Goal: Task Accomplishment & Management: Complete application form

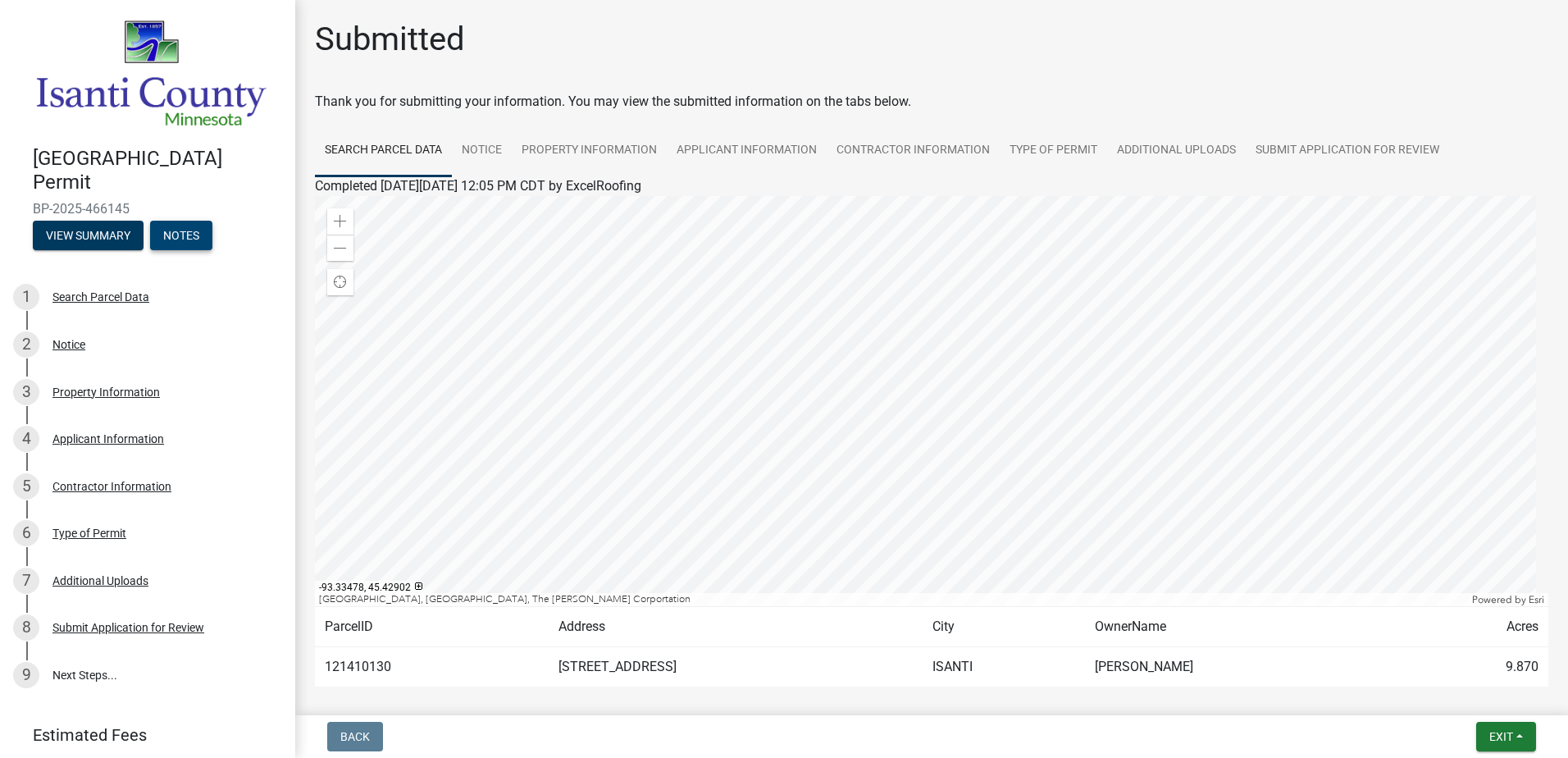
scroll to position [51, 0]
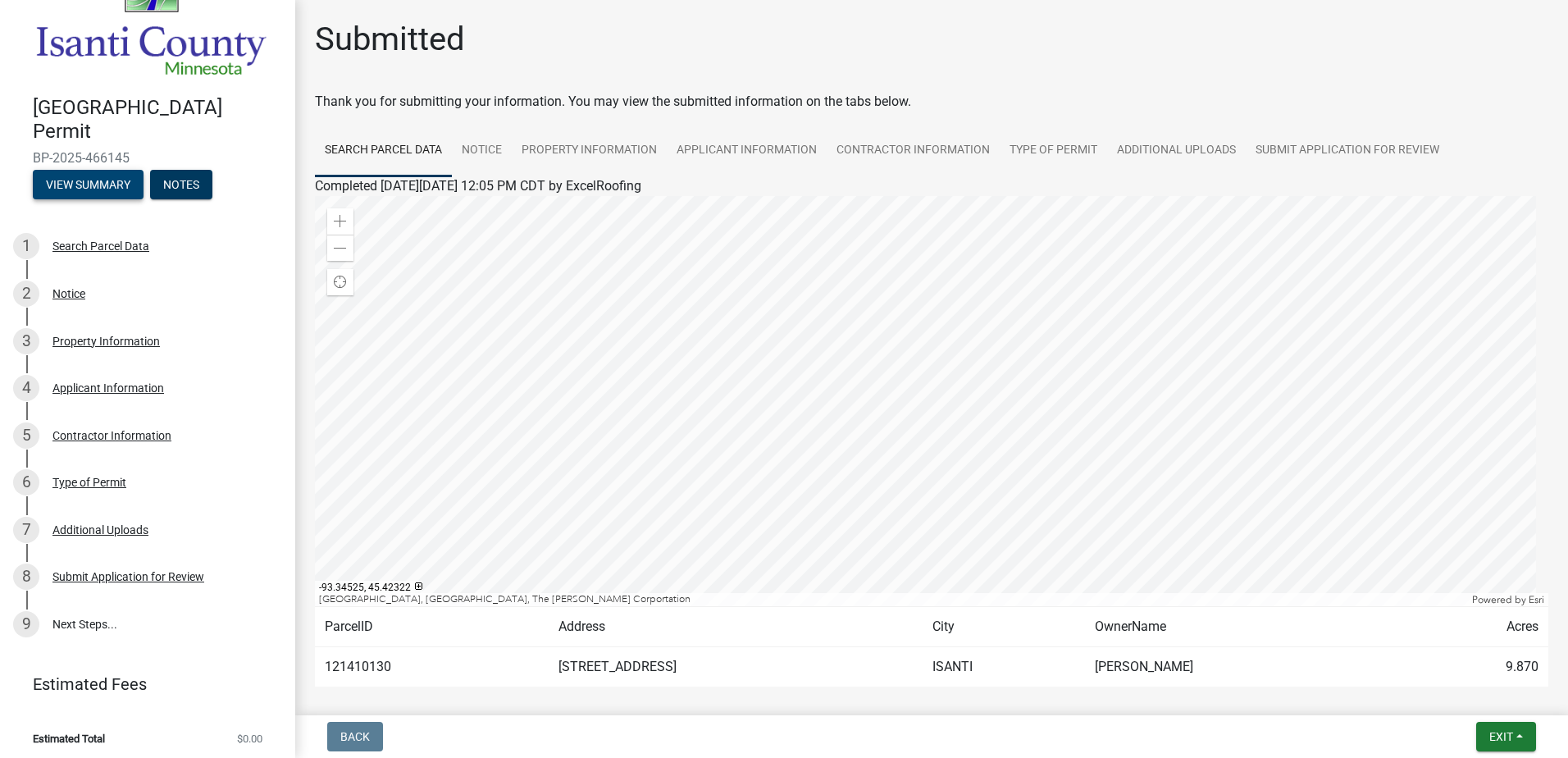
click at [73, 182] on button "View Summary" at bounding box center [88, 184] width 111 height 29
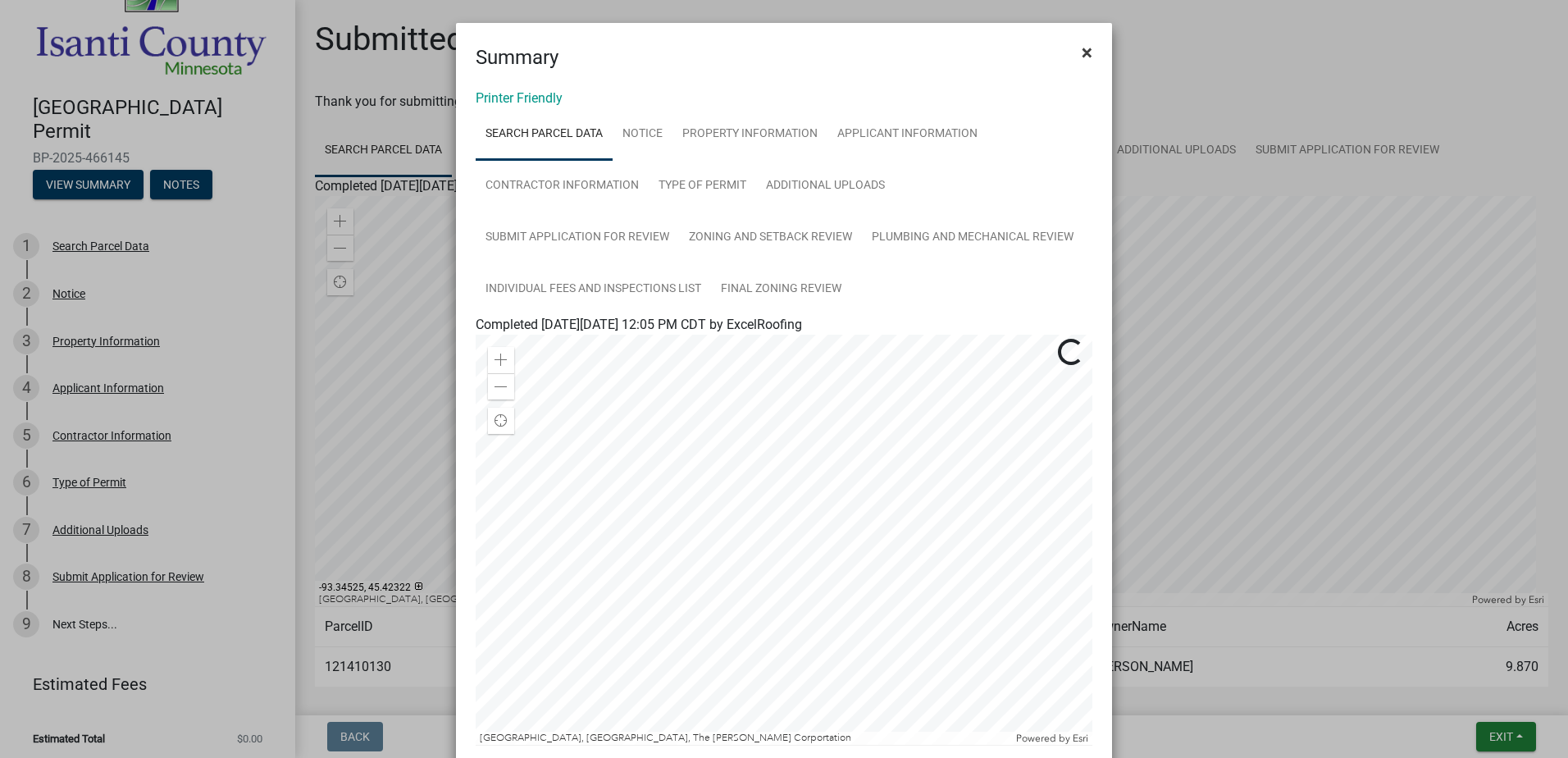
click at [1075, 61] on button "×" at bounding box center [1086, 52] width 37 height 46
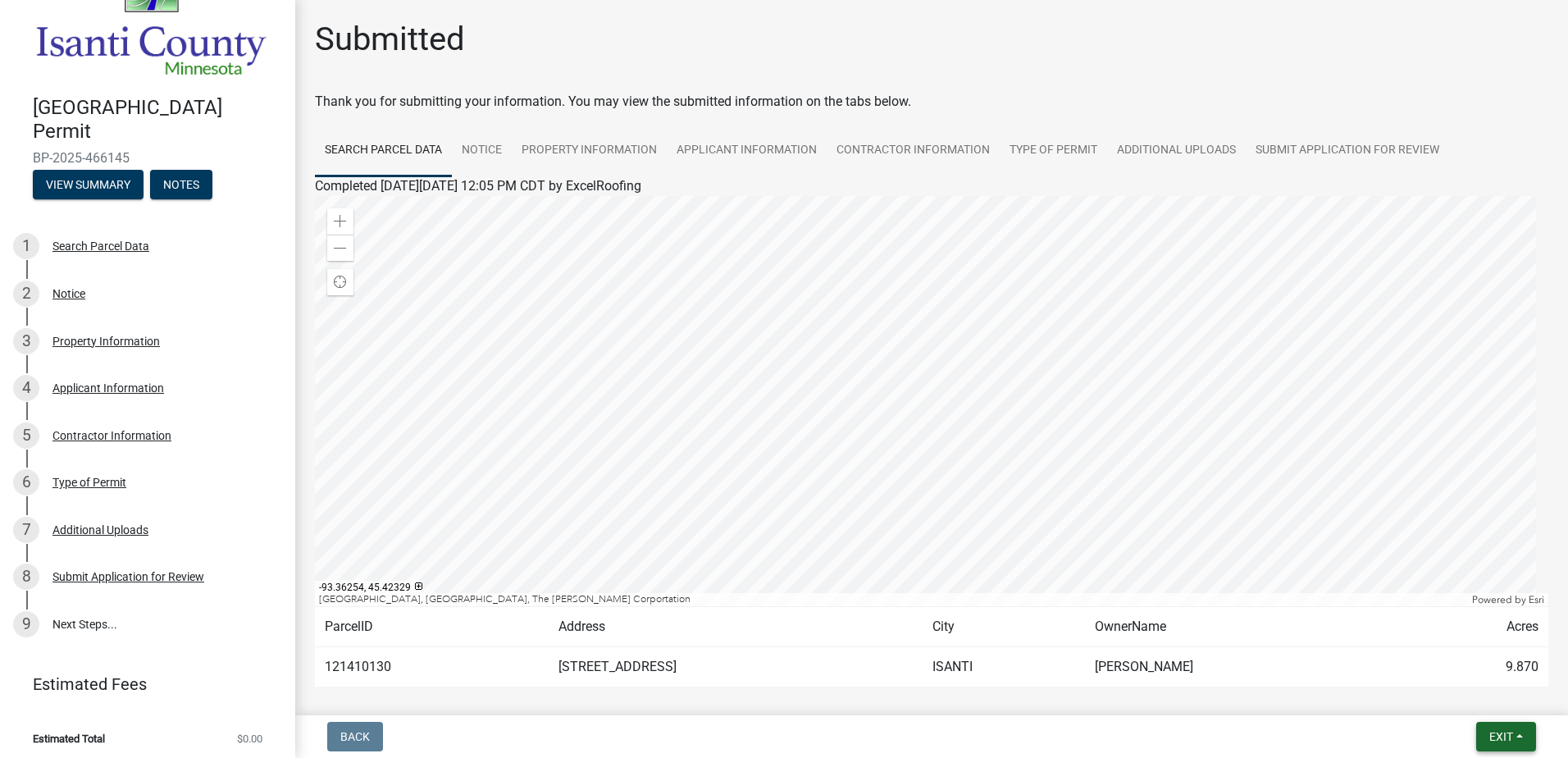
drag, startPoint x: 1486, startPoint y: 735, endPoint x: 1478, endPoint y: 734, distance: 8.1
click at [1487, 735] on button "Exit" at bounding box center [1506, 737] width 60 height 29
click at [1464, 682] on button "Save & Exit" at bounding box center [1470, 694] width 131 height 39
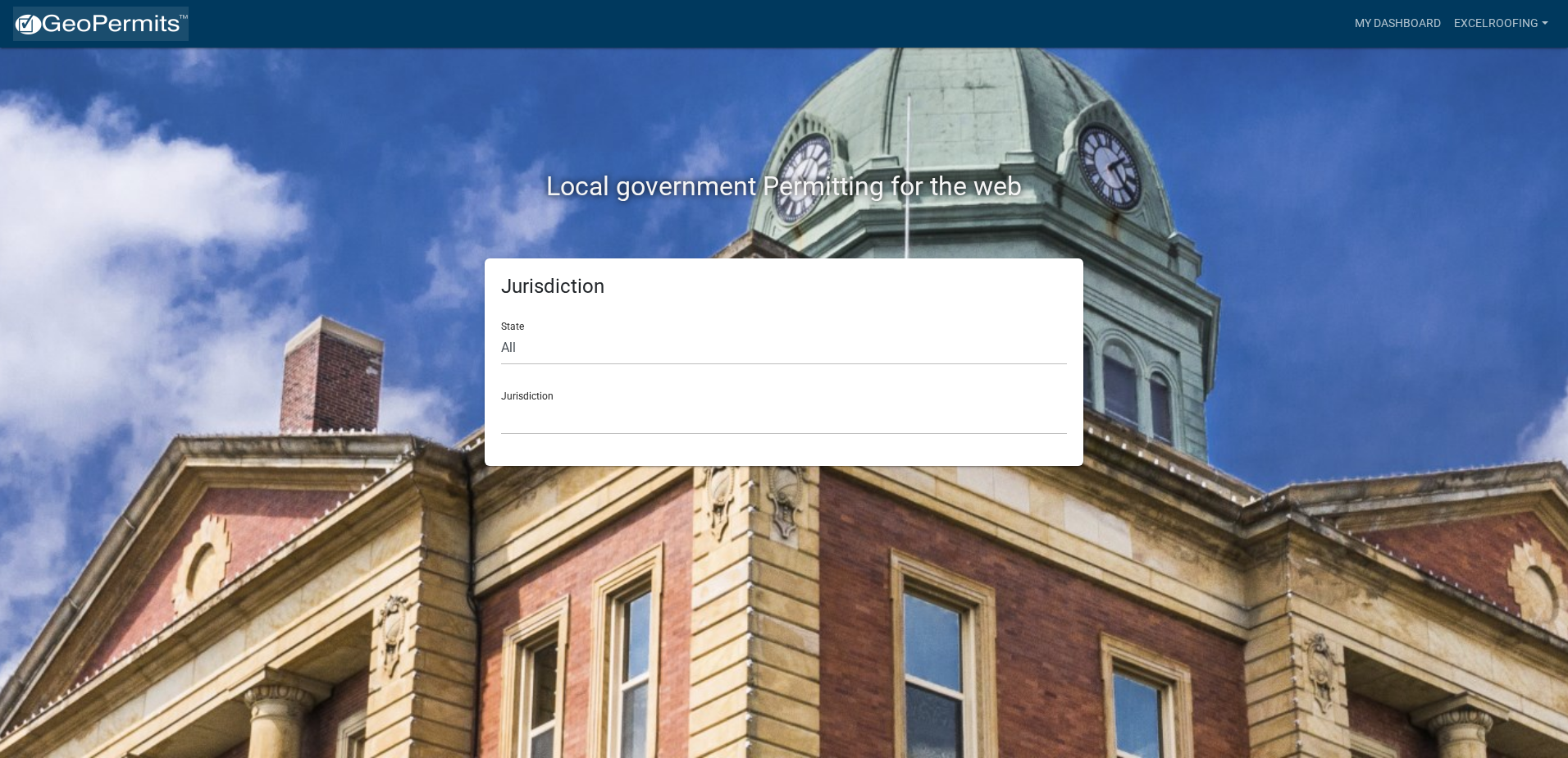
click at [109, 25] on img at bounding box center [101, 25] width 176 height 25
click at [720, 429] on select "[GEOGRAPHIC_DATA], [US_STATE] [GEOGRAPHIC_DATA], [US_STATE][PERSON_NAME][GEOGRA…" at bounding box center [784, 418] width 566 height 34
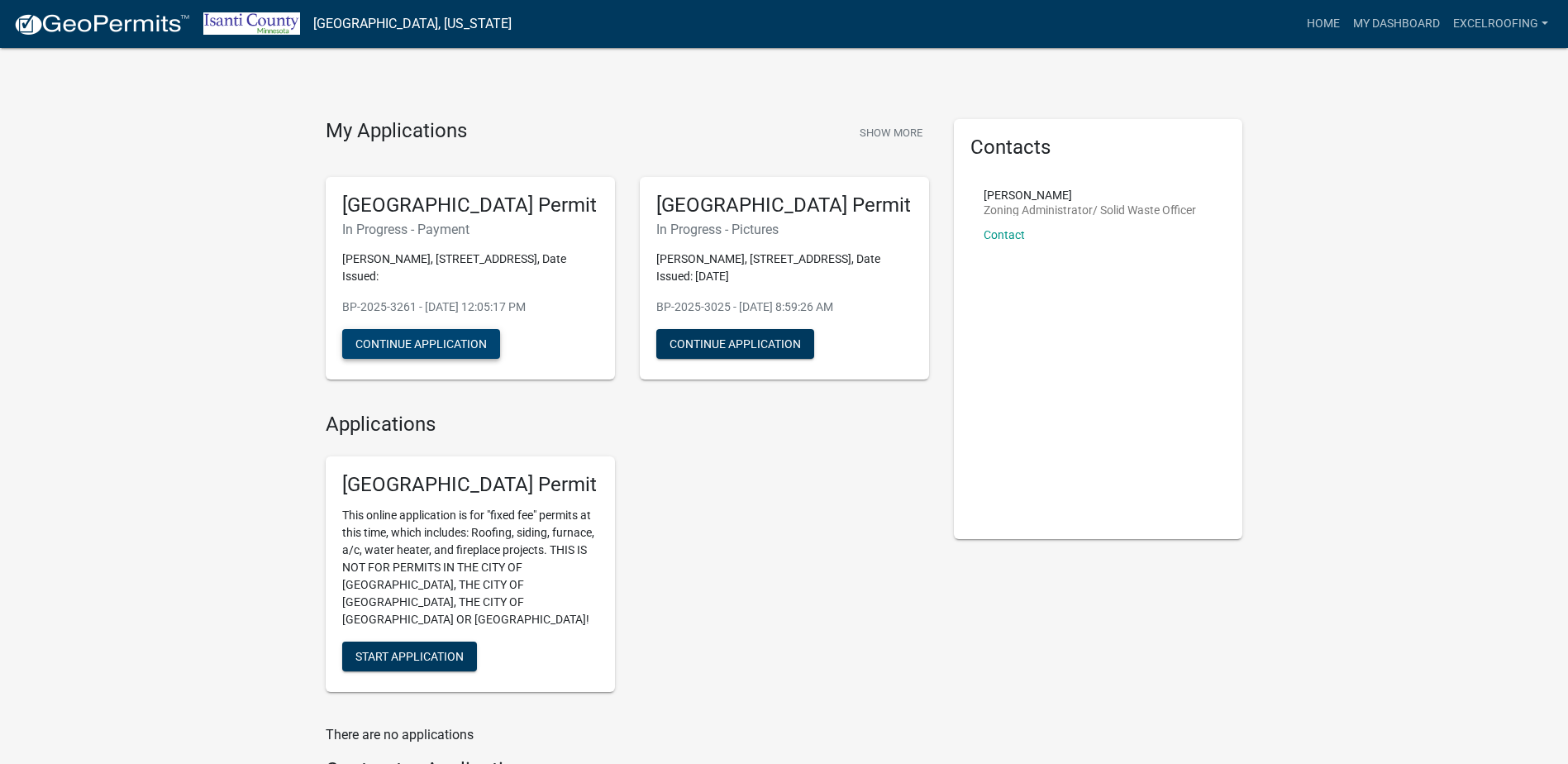
click at [486, 351] on button "Continue Application" at bounding box center [420, 344] width 157 height 30
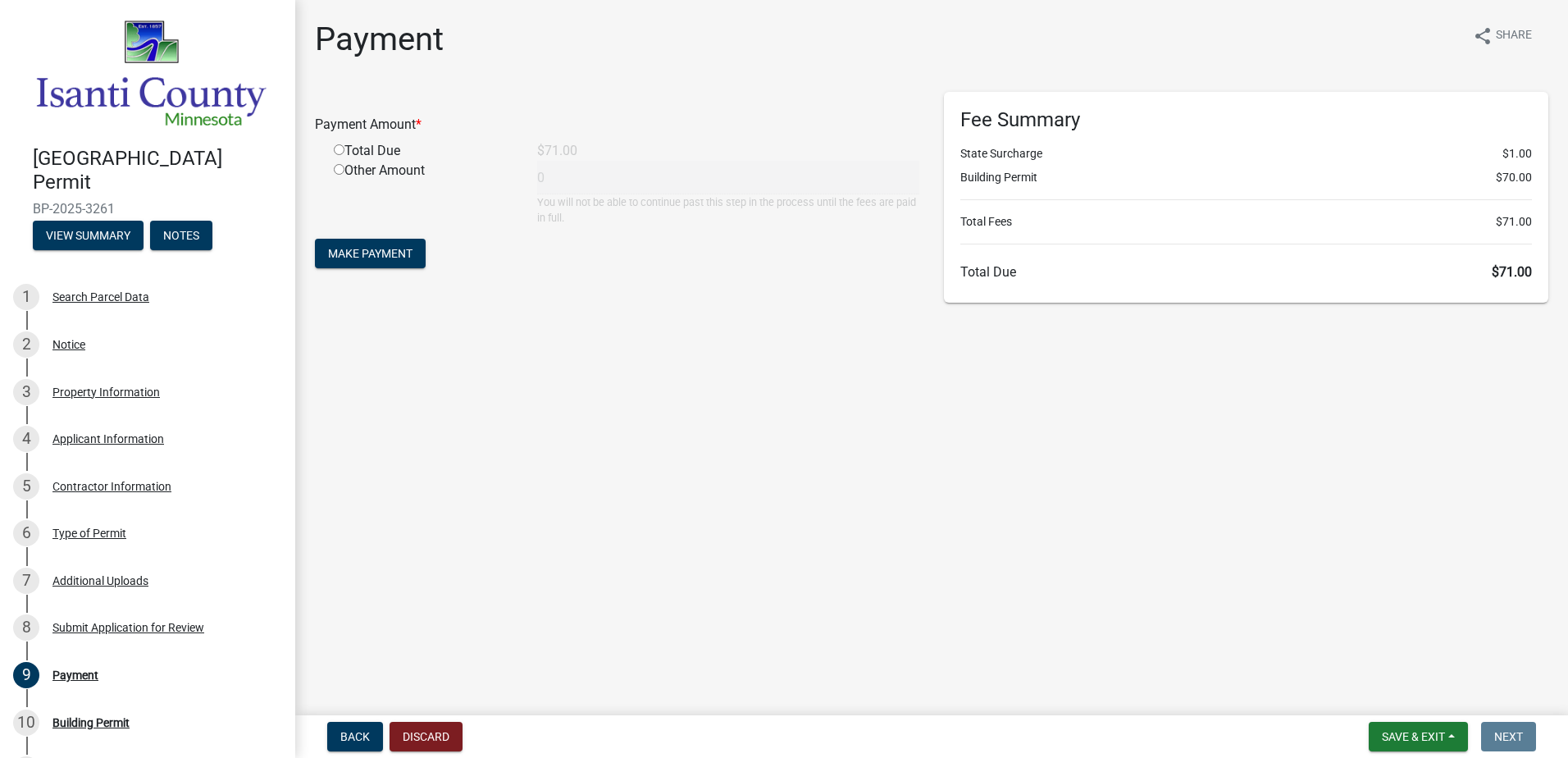
click at [343, 150] on input "radio" at bounding box center [339, 150] width 11 height 11
radio input "true"
type input "71"
click at [421, 247] on button "Make Payment" at bounding box center [370, 253] width 111 height 29
